Goal: Task Accomplishment & Management: Manage account settings

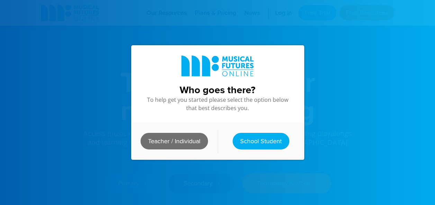
click at [181, 140] on link "Teacher / Individual" at bounding box center [173, 141] width 67 height 17
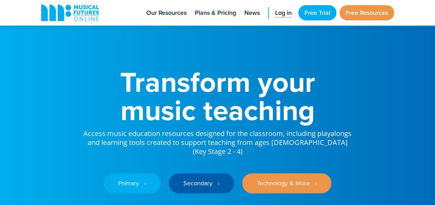
click at [276, 11] on span "Log in" at bounding box center [283, 12] width 17 height 9
click at [276, 14] on span "Log in" at bounding box center [283, 12] width 17 height 9
